Goal: Information Seeking & Learning: Find specific fact

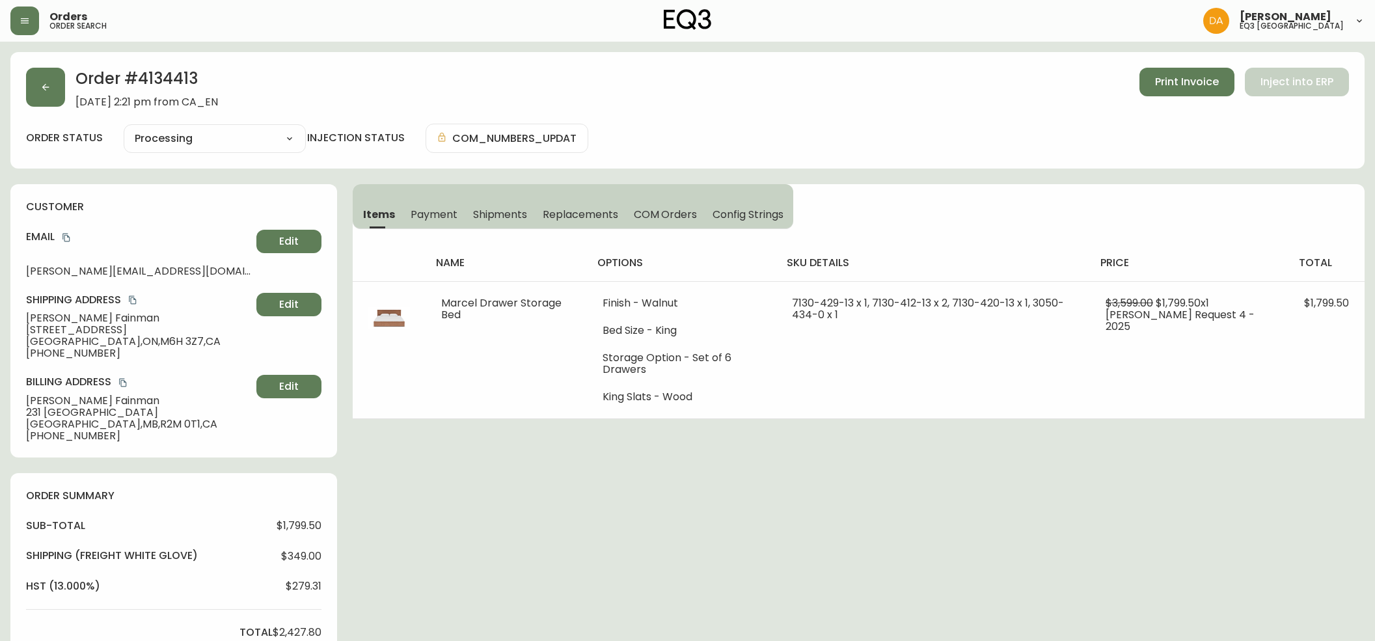
select select "PROCESSING"
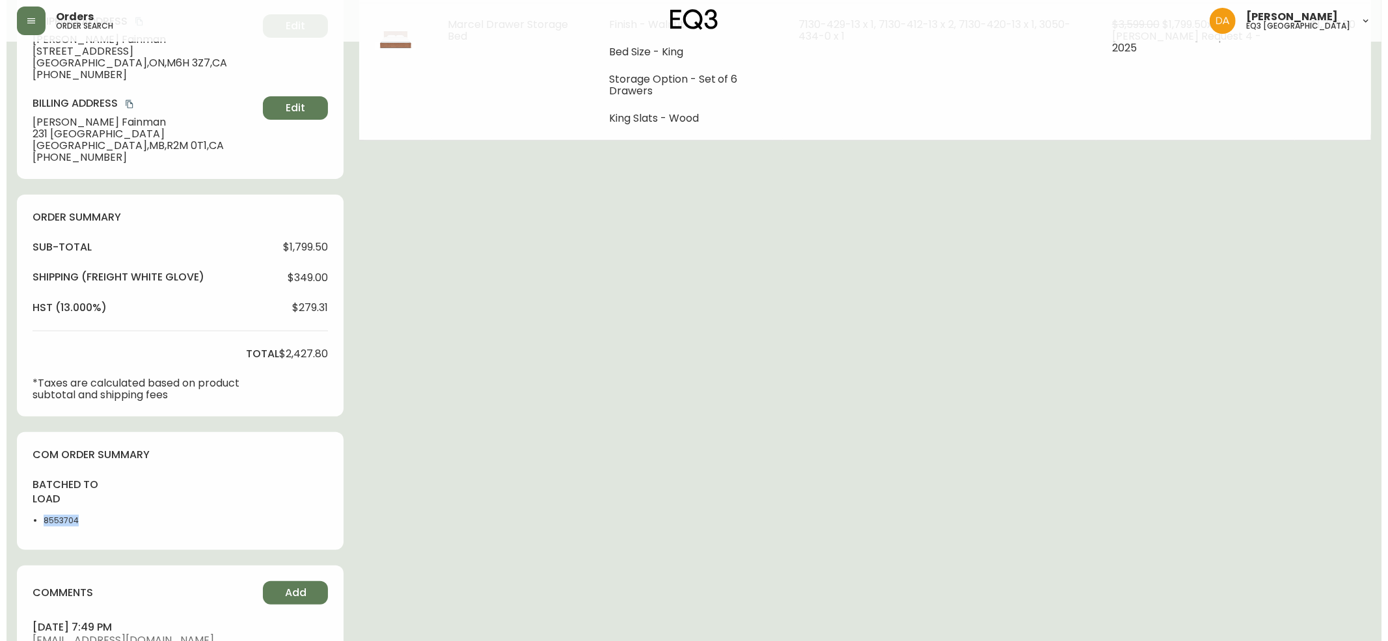
scroll to position [133, 0]
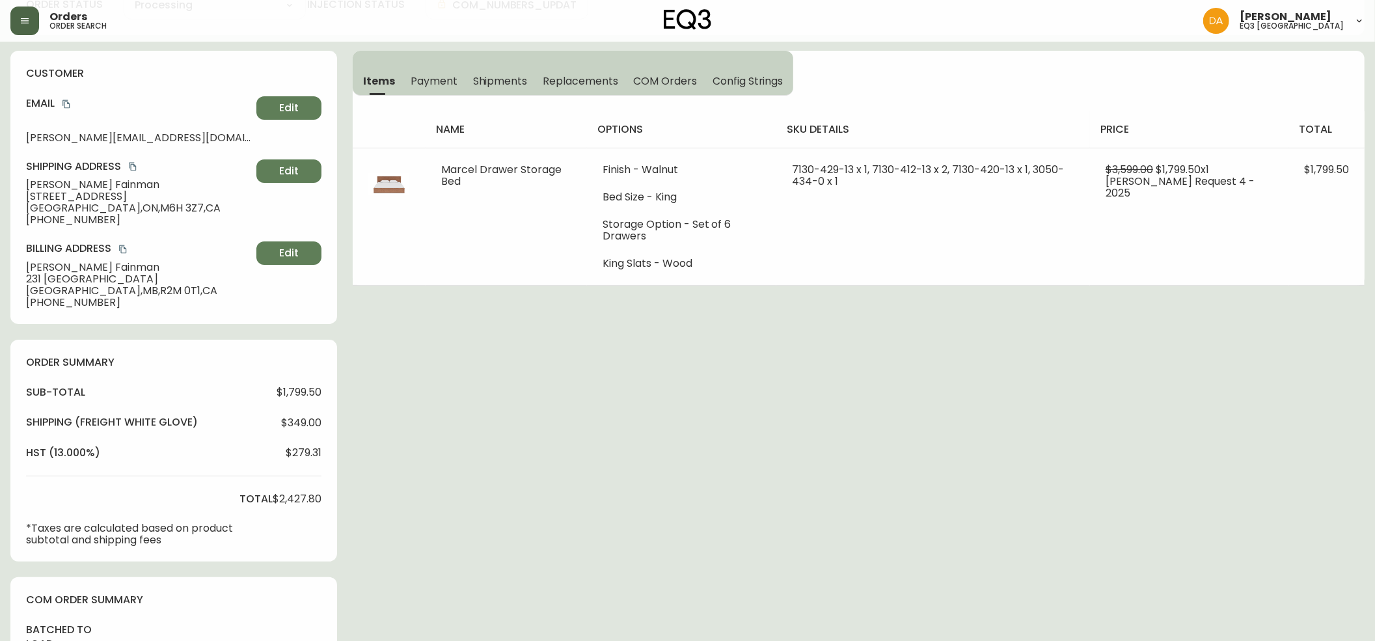
click at [36, 23] on button "button" at bounding box center [24, 21] width 29 height 29
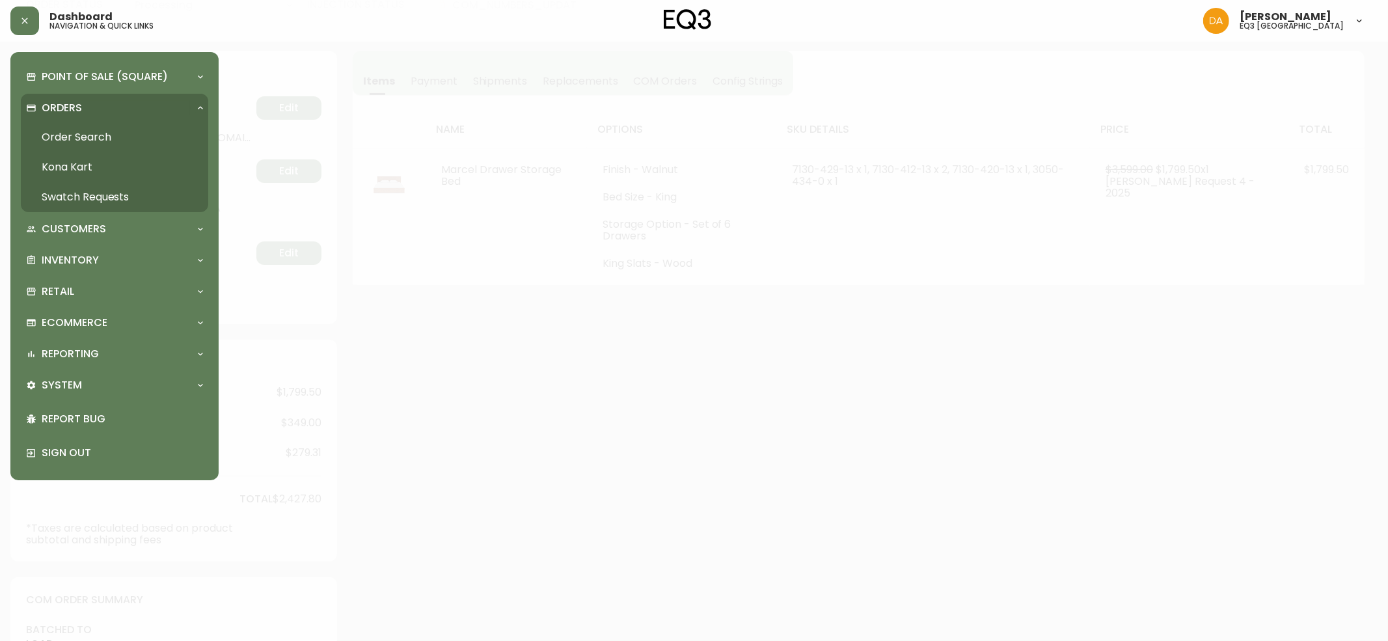
scroll to position [134, 0]
click at [96, 133] on link "Order Search" at bounding box center [114, 137] width 187 height 30
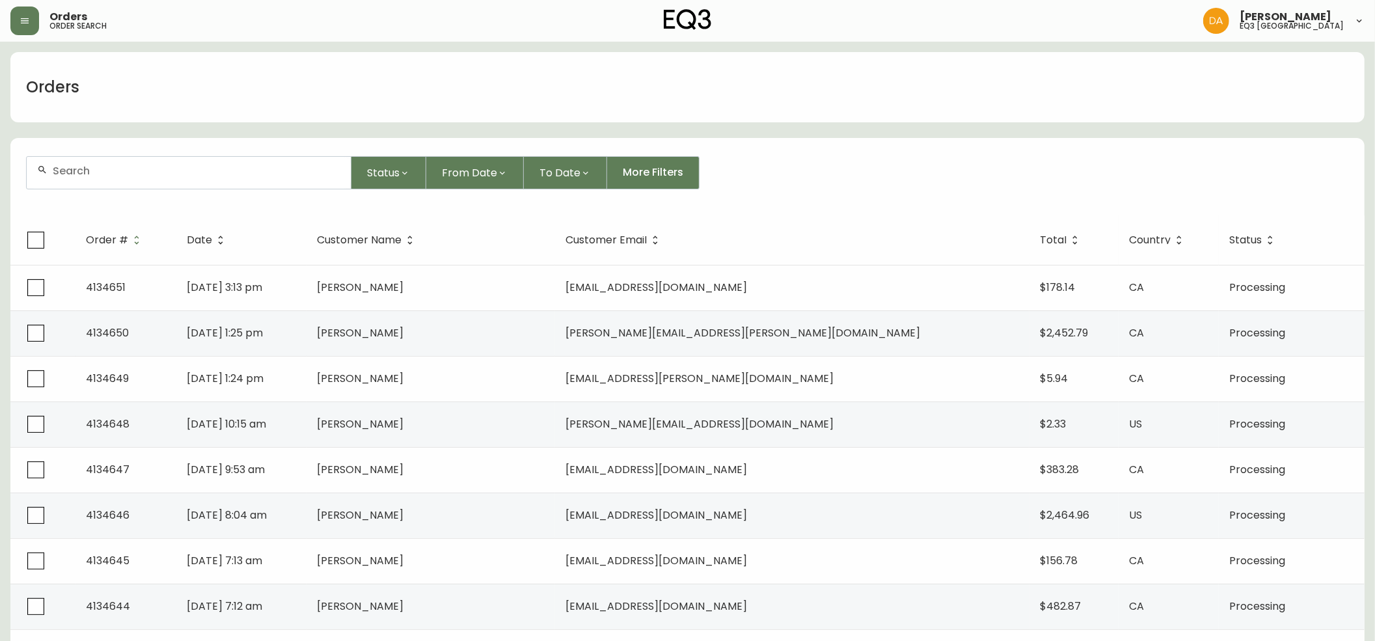
click at [160, 172] on input "text" at bounding box center [197, 171] width 288 height 12
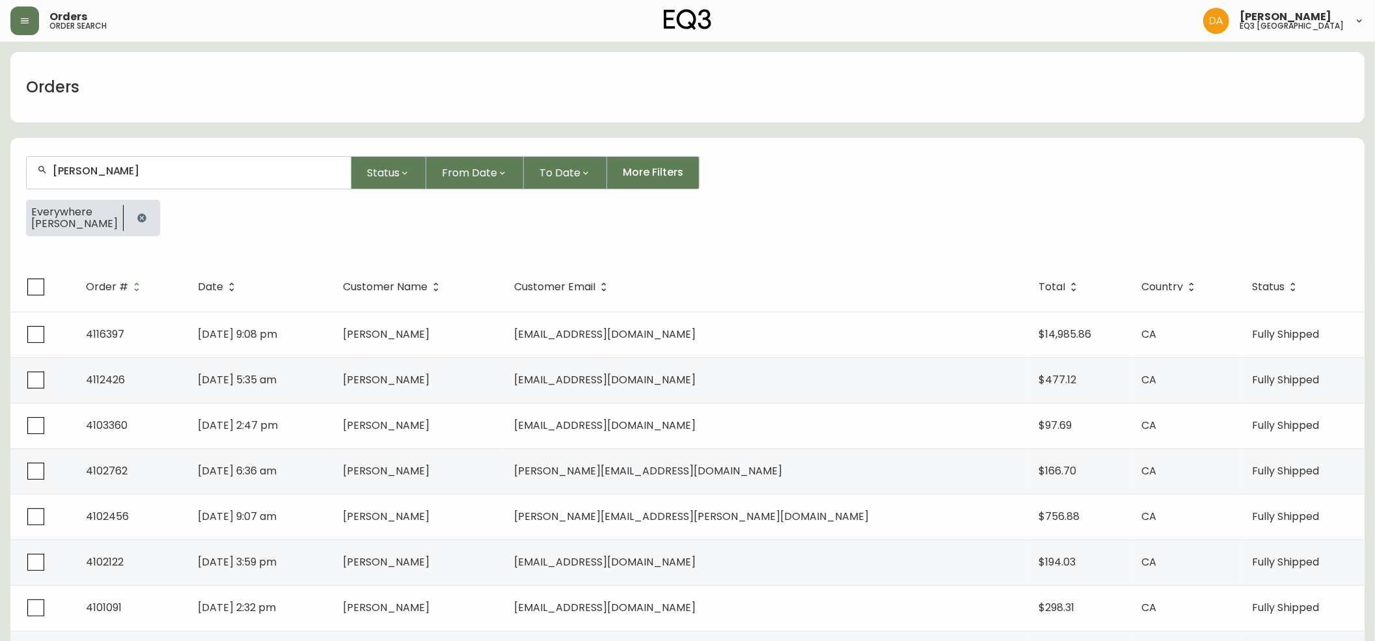
click at [82, 170] on input "[PERSON_NAME]" at bounding box center [197, 171] width 288 height 12
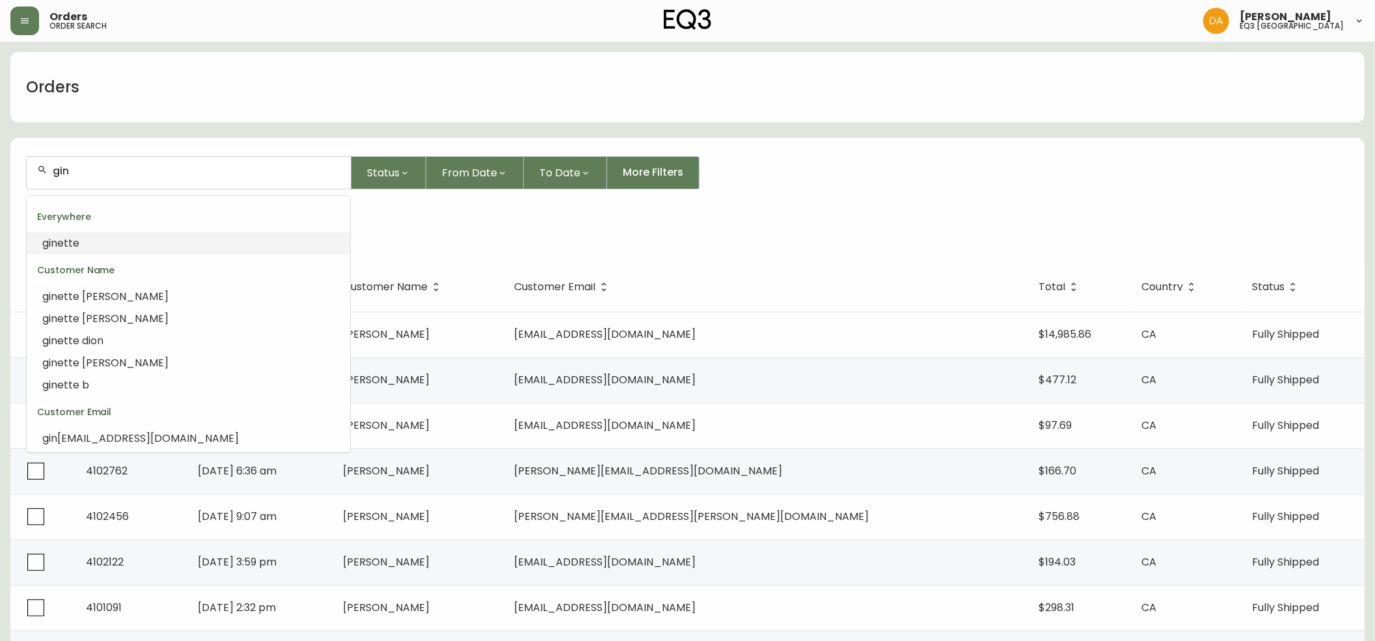
type input "gine"
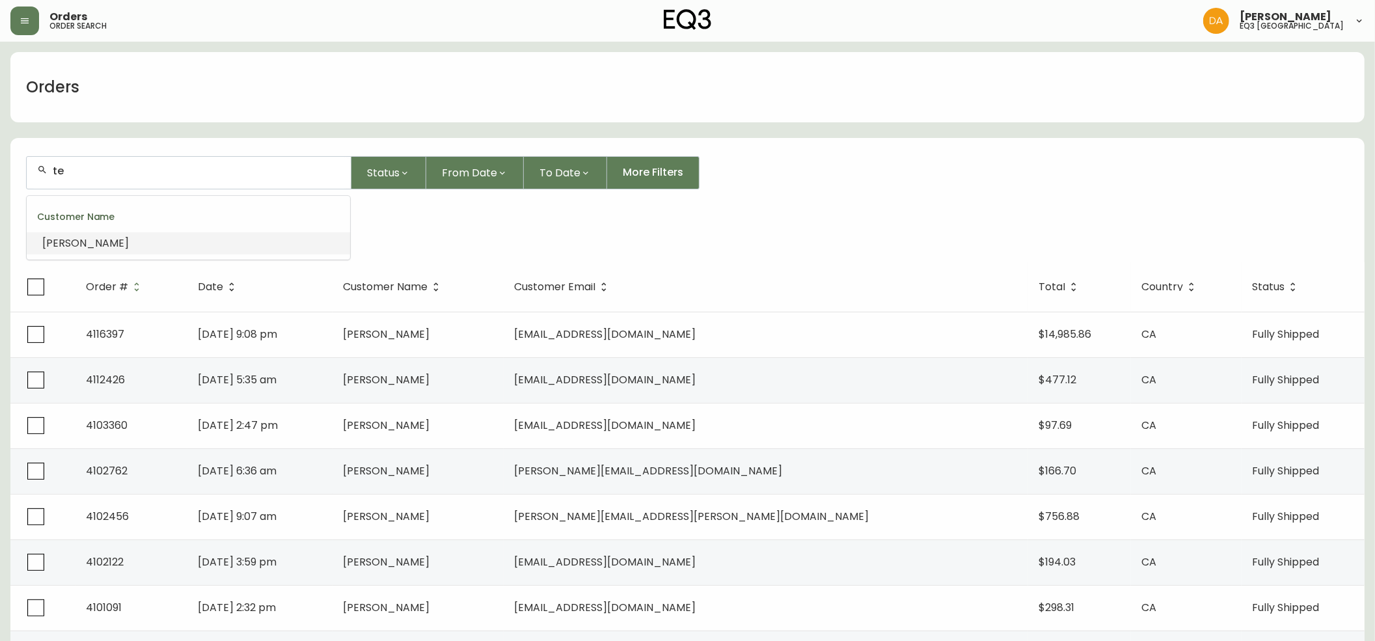
type input "t"
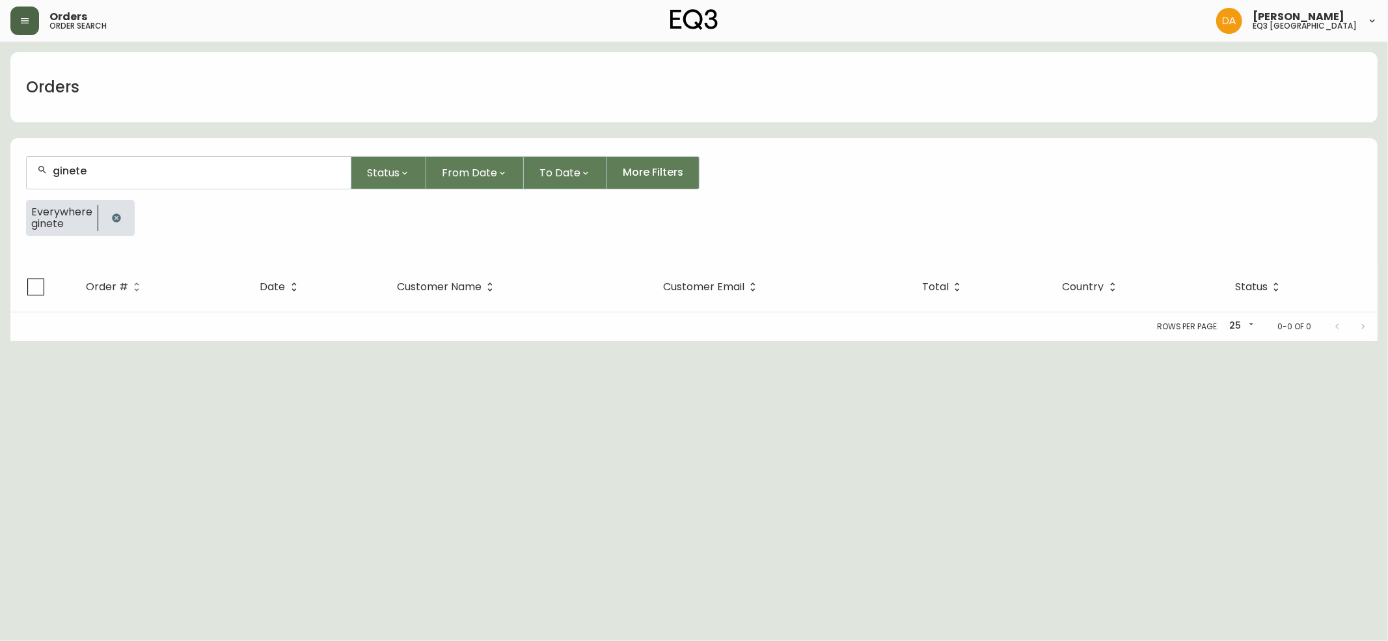
type input "ginete"
click at [27, 14] on button "button" at bounding box center [24, 21] width 29 height 29
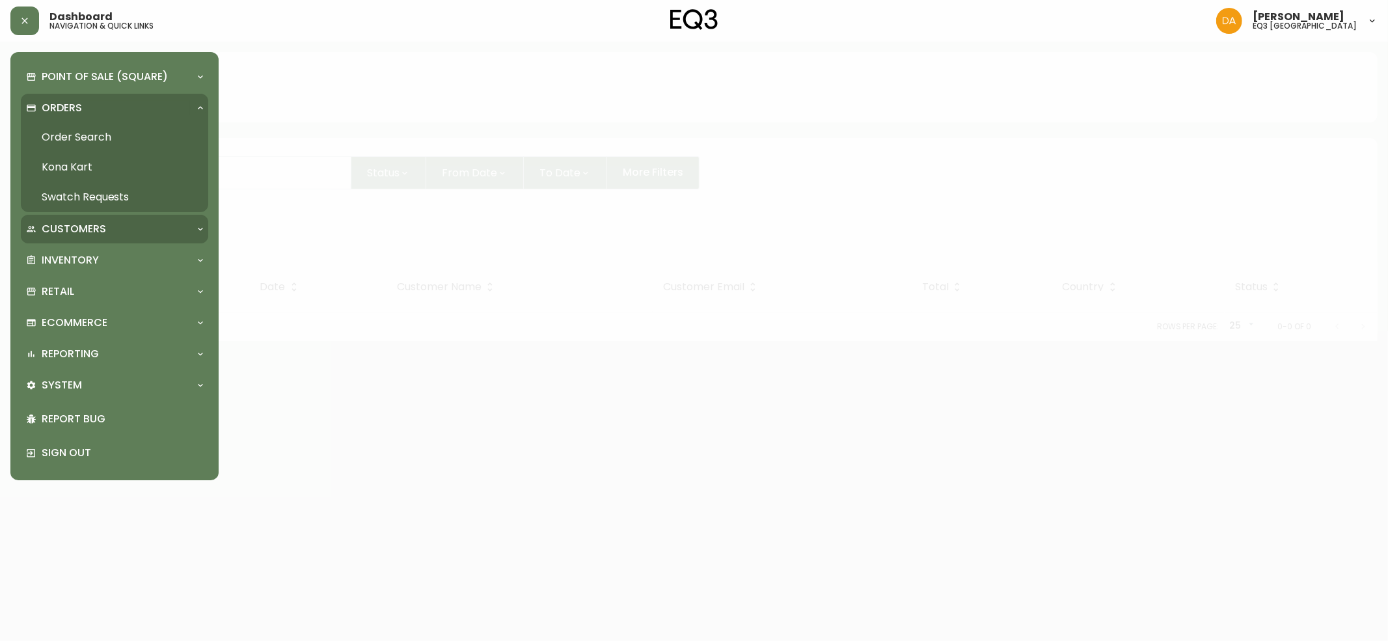
click at [76, 232] on p "Customers" at bounding box center [74, 229] width 64 height 14
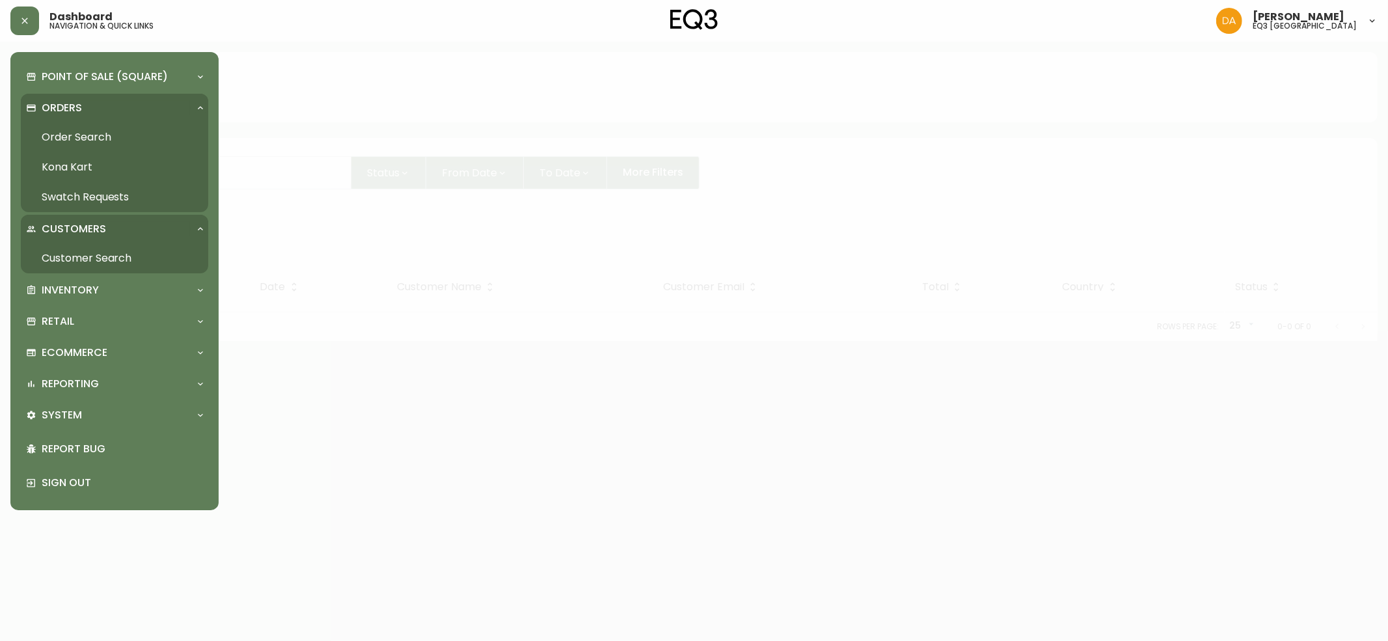
click at [70, 252] on link "Customer Search" at bounding box center [114, 258] width 187 height 30
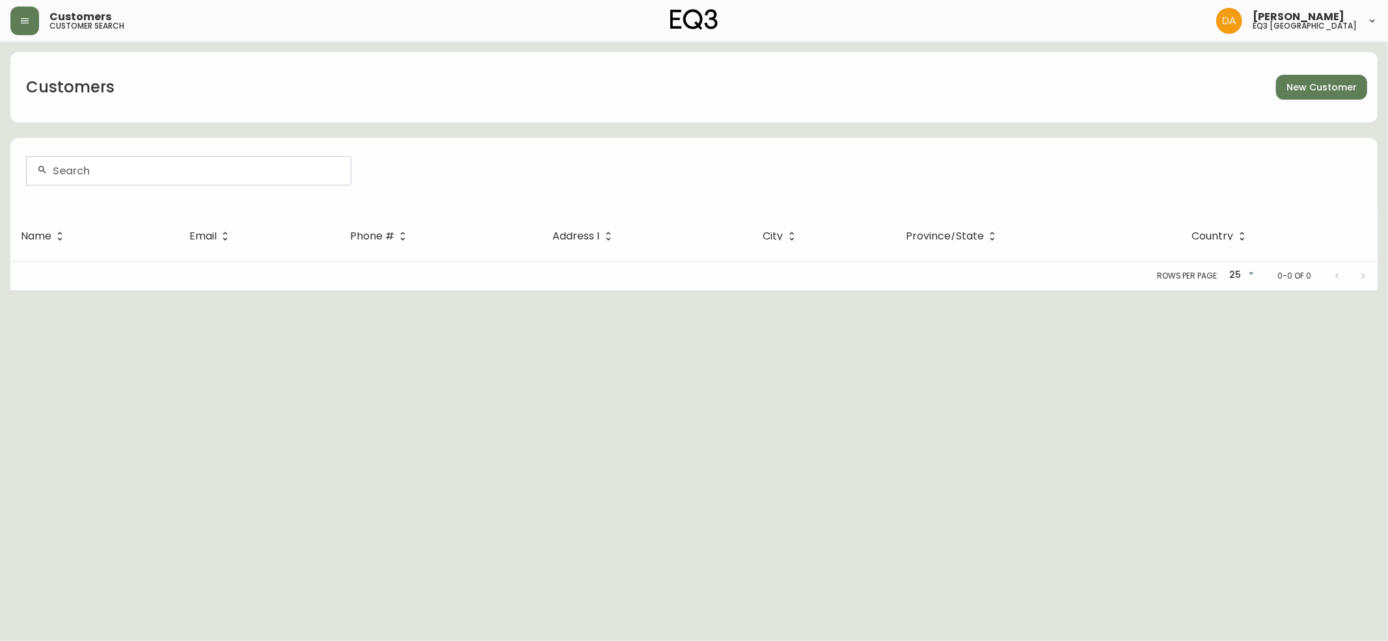
click at [109, 174] on input "text" at bounding box center [197, 171] width 288 height 12
type input "ginete"
click at [79, 245] on li "ginete" at bounding box center [188, 240] width 323 height 22
